Goal: Contribute content: Add original content to the website for others to see

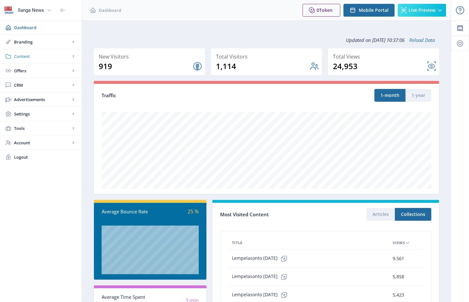
click at [27, 57] on span "Content" at bounding box center [42, 56] width 56 height 6
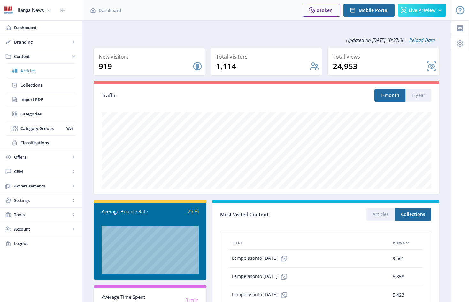
click at [31, 72] on span "Articles" at bounding box center [47, 70] width 55 height 6
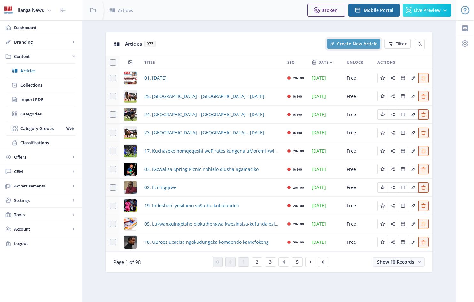
click at [359, 44] on span "Create New Article" at bounding box center [357, 43] width 41 height 5
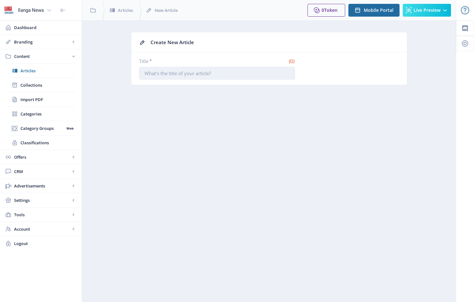
click at [147, 73] on input "Title *" at bounding box center [217, 73] width 156 height 13
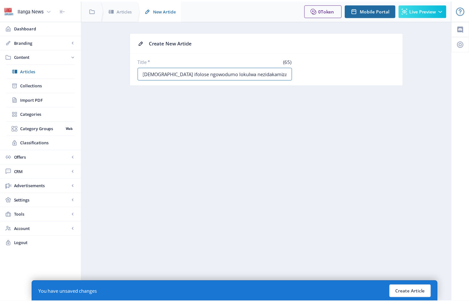
scroll to position [0, 14]
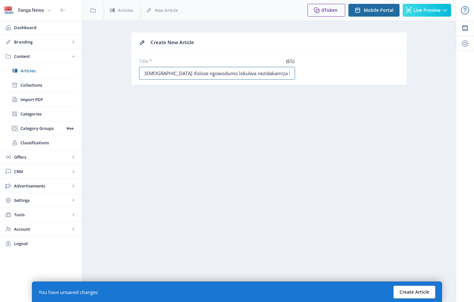
type input "14. I-[DEMOGRAPHIC_DATA] ifolose ngowodumo lokulwa nezidakamiza kwesobumeya"
click at [415, 291] on button "Create Article" at bounding box center [414, 291] width 42 height 13
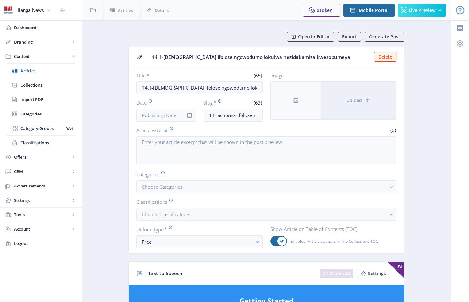
click at [189, 112] on icon "info" at bounding box center [189, 115] width 6 height 6
click at [190, 115] on icon "info" at bounding box center [189, 115] width 6 height 6
click at [192, 118] on div at bounding box center [189, 115] width 13 height 13
click at [182, 115] on input "Date" at bounding box center [165, 115] width 59 height 13
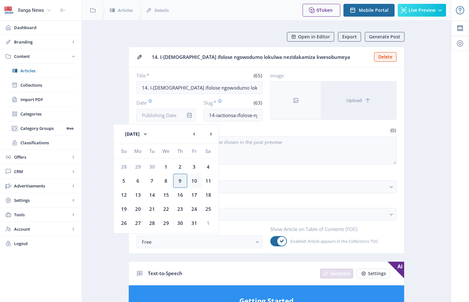
click at [197, 182] on div "10" at bounding box center [194, 181] width 14 height 14
type input "[DATE]"
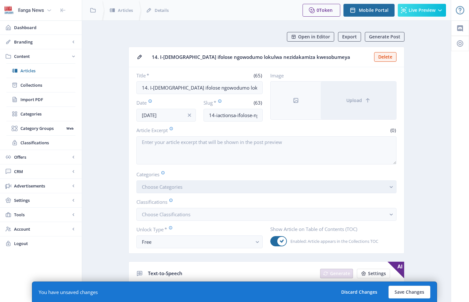
click at [194, 190] on button "Choose Categories" at bounding box center [266, 186] width 260 height 13
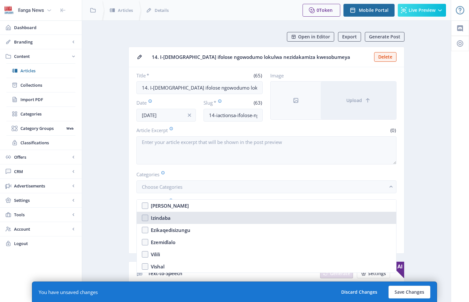
click at [145, 218] on nb-option "Izindaba" at bounding box center [266, 218] width 259 height 12
checkbox input "true"
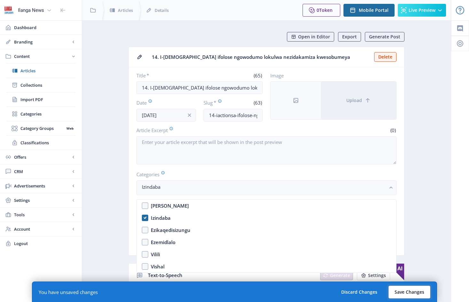
click at [412, 292] on button "Save Changes" at bounding box center [410, 291] width 42 height 13
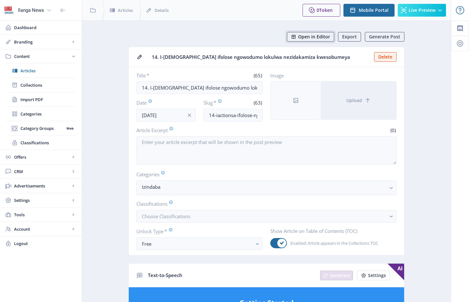
click at [311, 36] on span "Open in Editor" at bounding box center [314, 36] width 32 height 5
